Goal: Information Seeking & Learning: Find specific fact

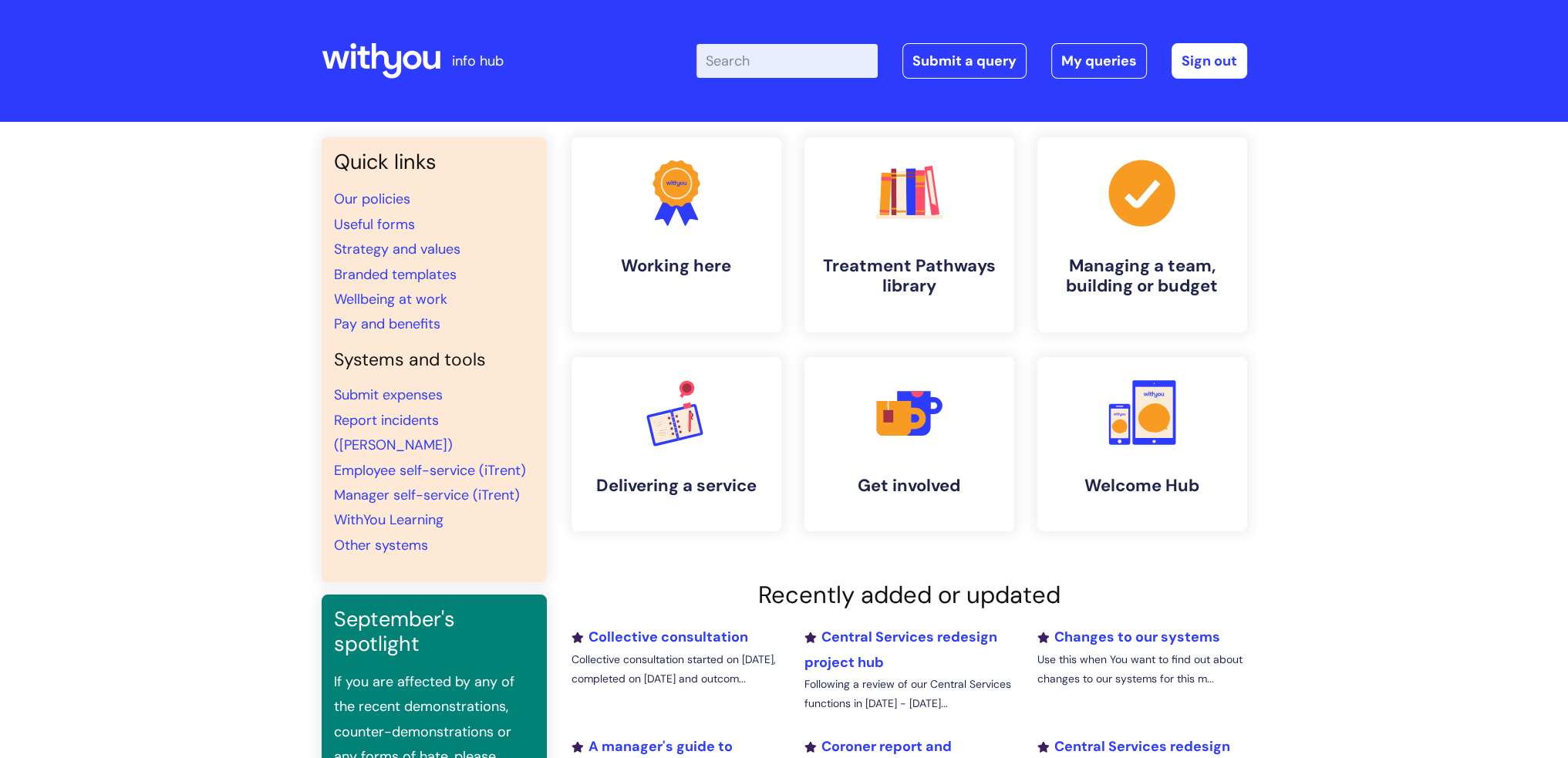
click at [811, 45] on input "Enter your search term here..." at bounding box center [787, 61] width 181 height 34
type input "pay"
click button "Search" at bounding box center [0, 0] width 0 height 0
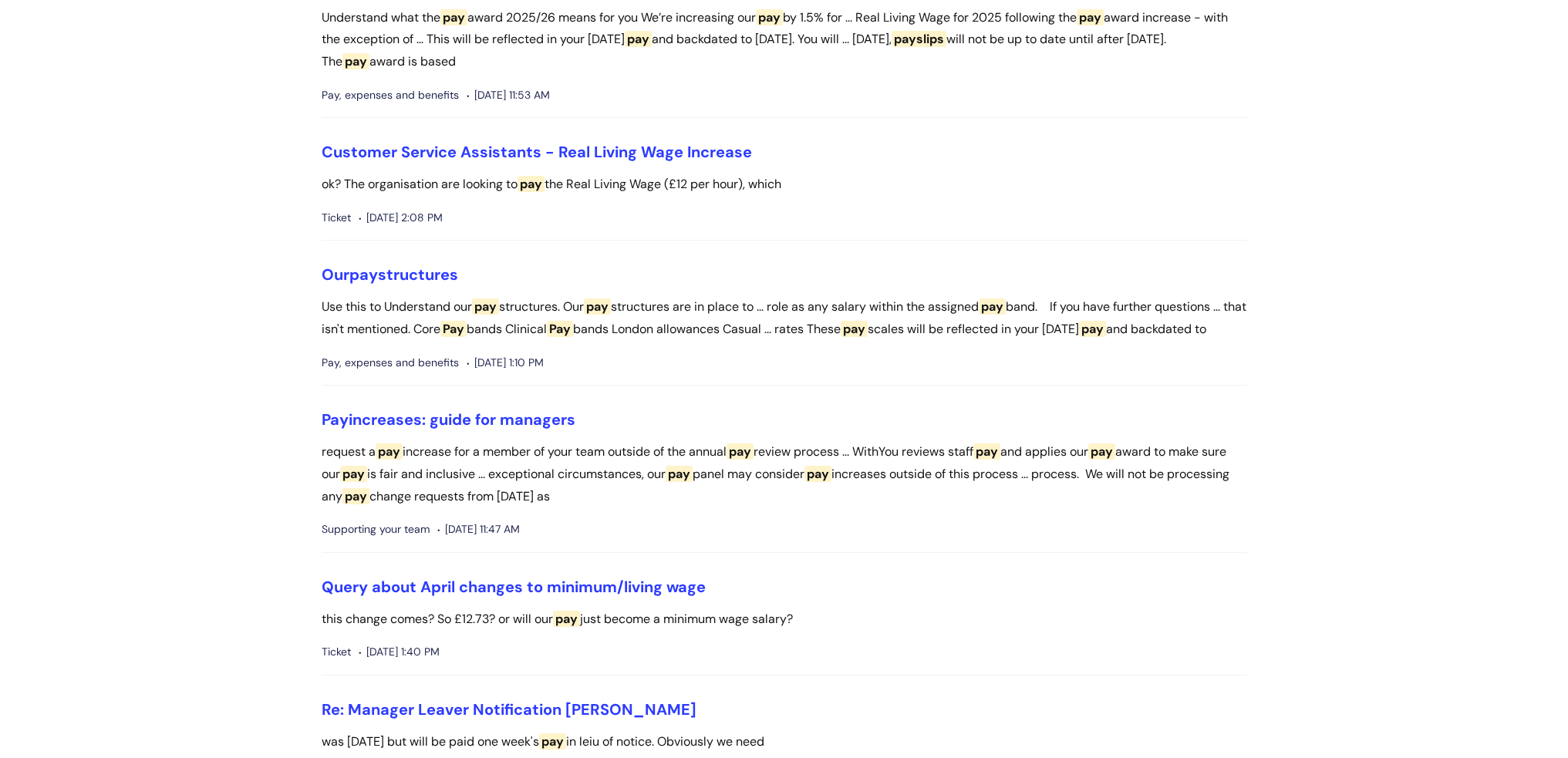
scroll to position [232, 0]
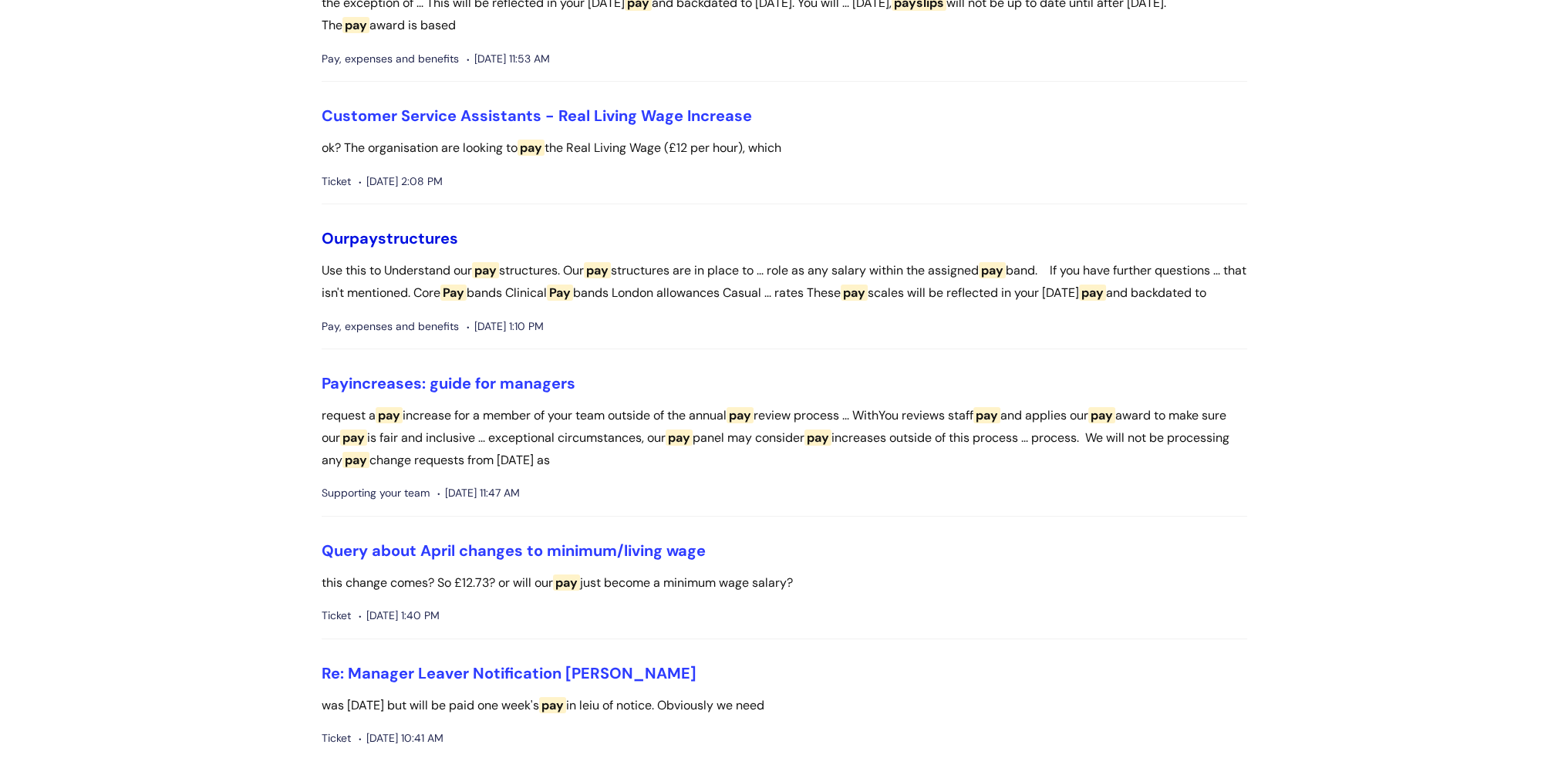
click at [371, 230] on span "pay" at bounding box center [363, 238] width 29 height 20
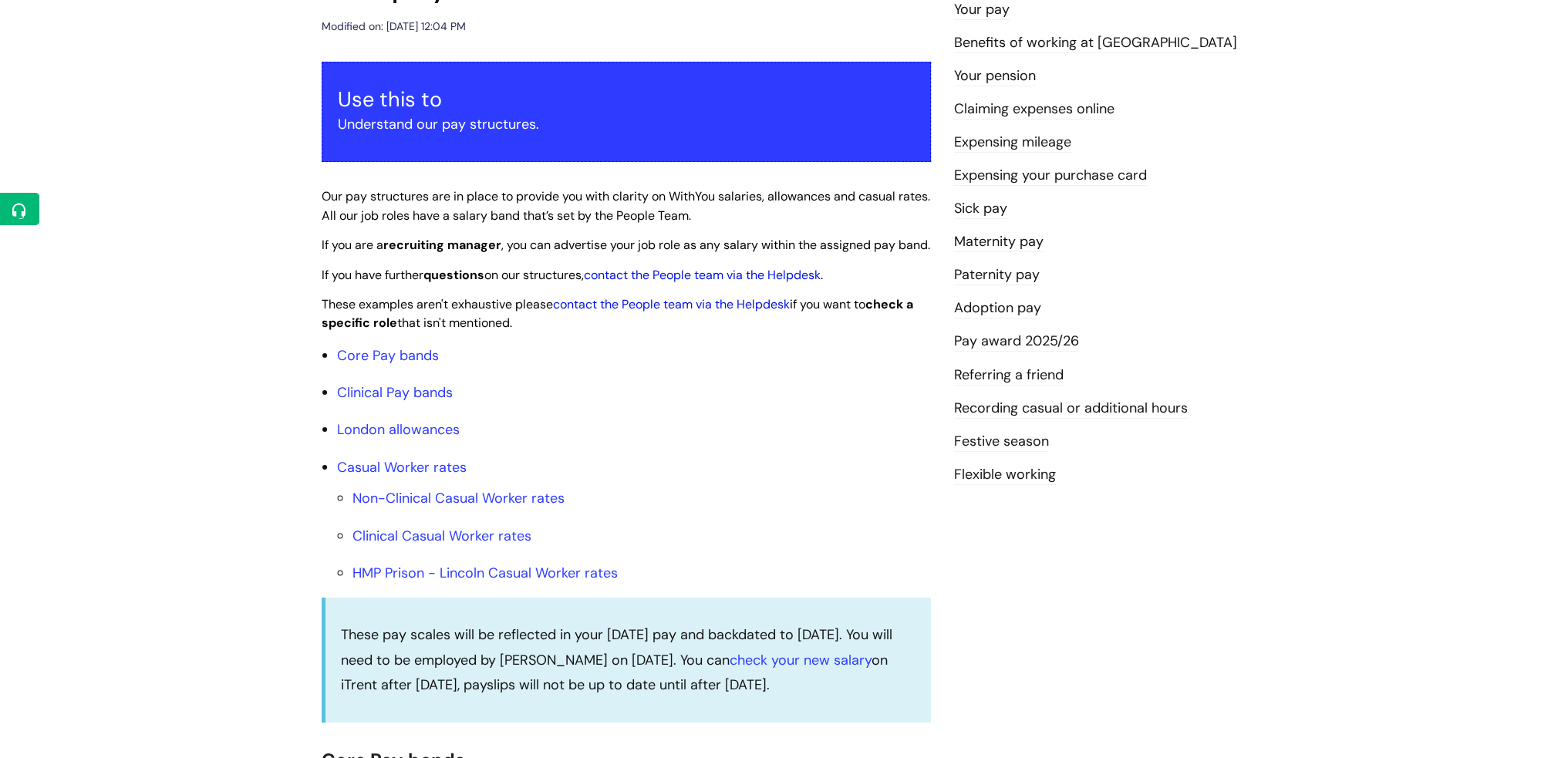
scroll to position [232, 0]
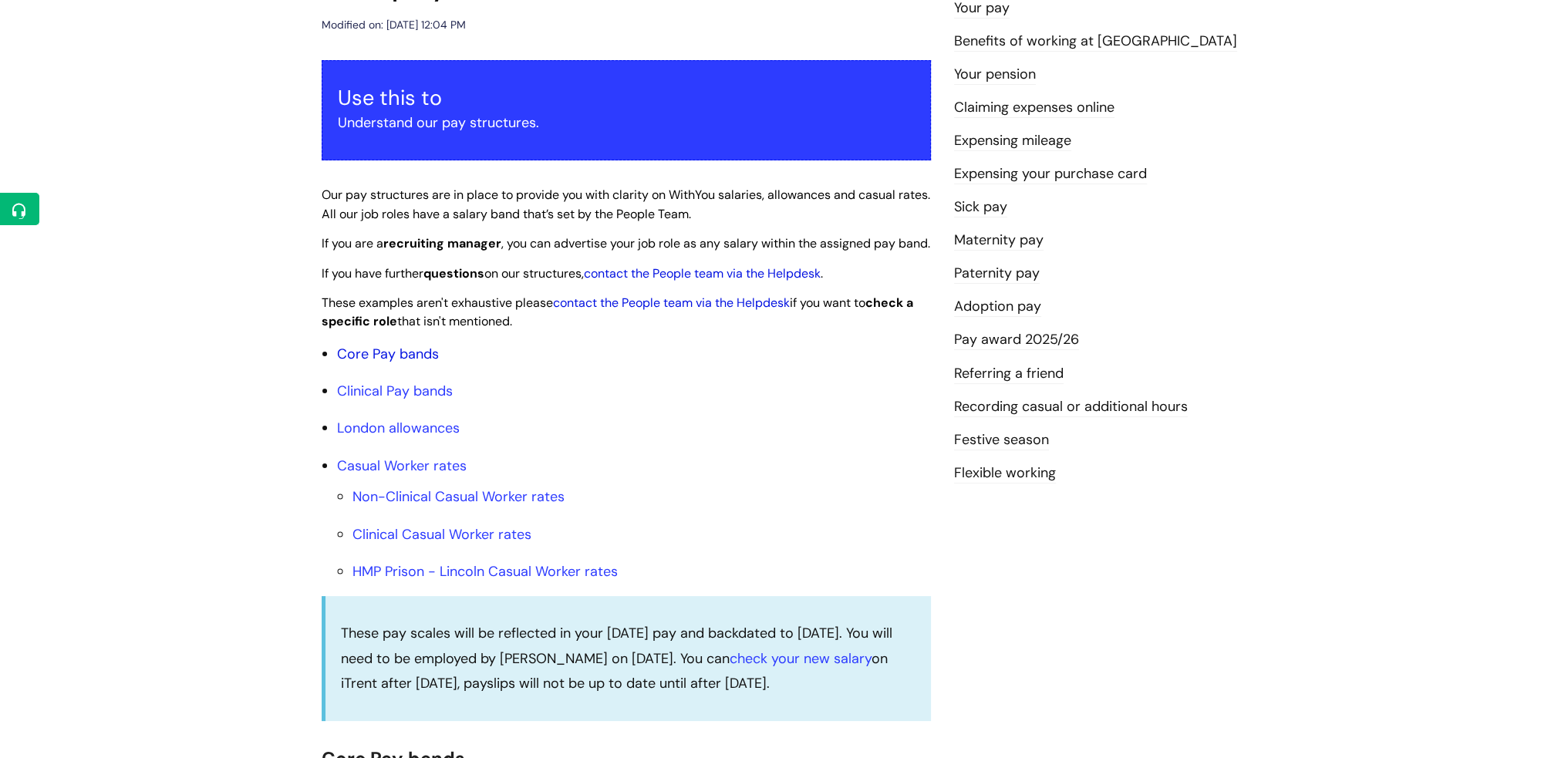
click at [356, 363] on link "Core Pay bands" at bounding box center [387, 354] width 101 height 19
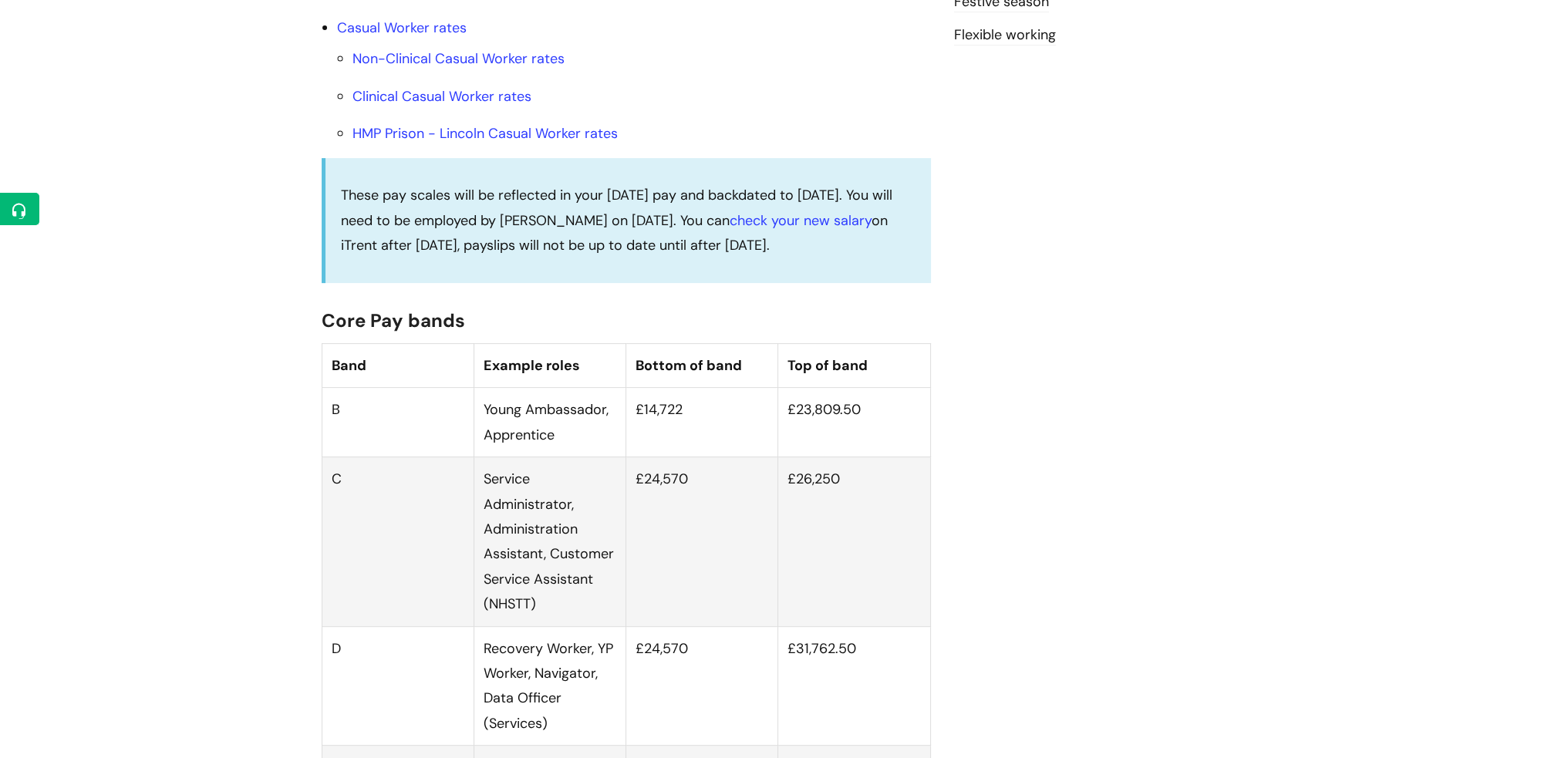
scroll to position [771, 0]
